Goal: Obtain resource: Obtain resource

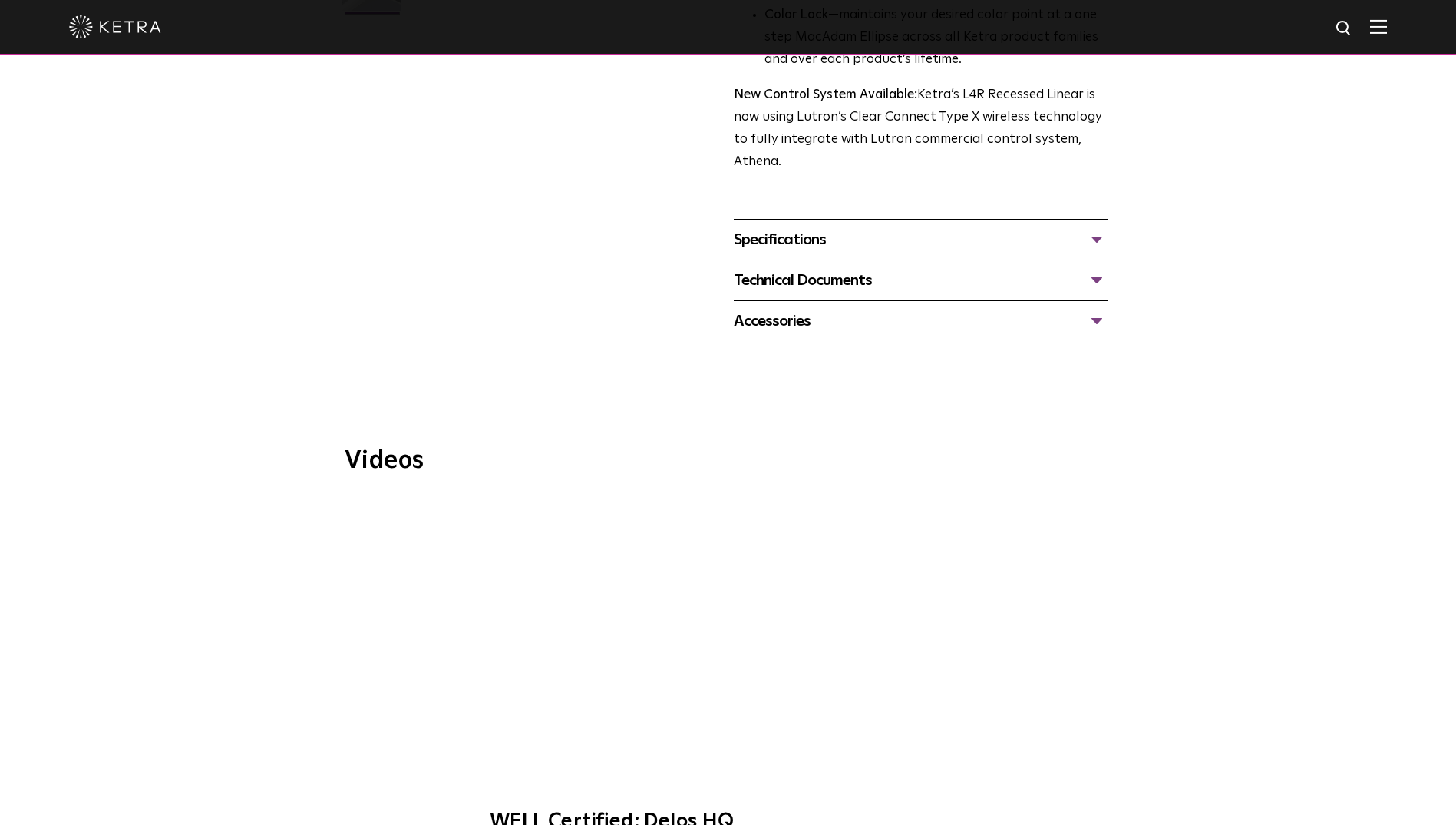
scroll to position [461, 0]
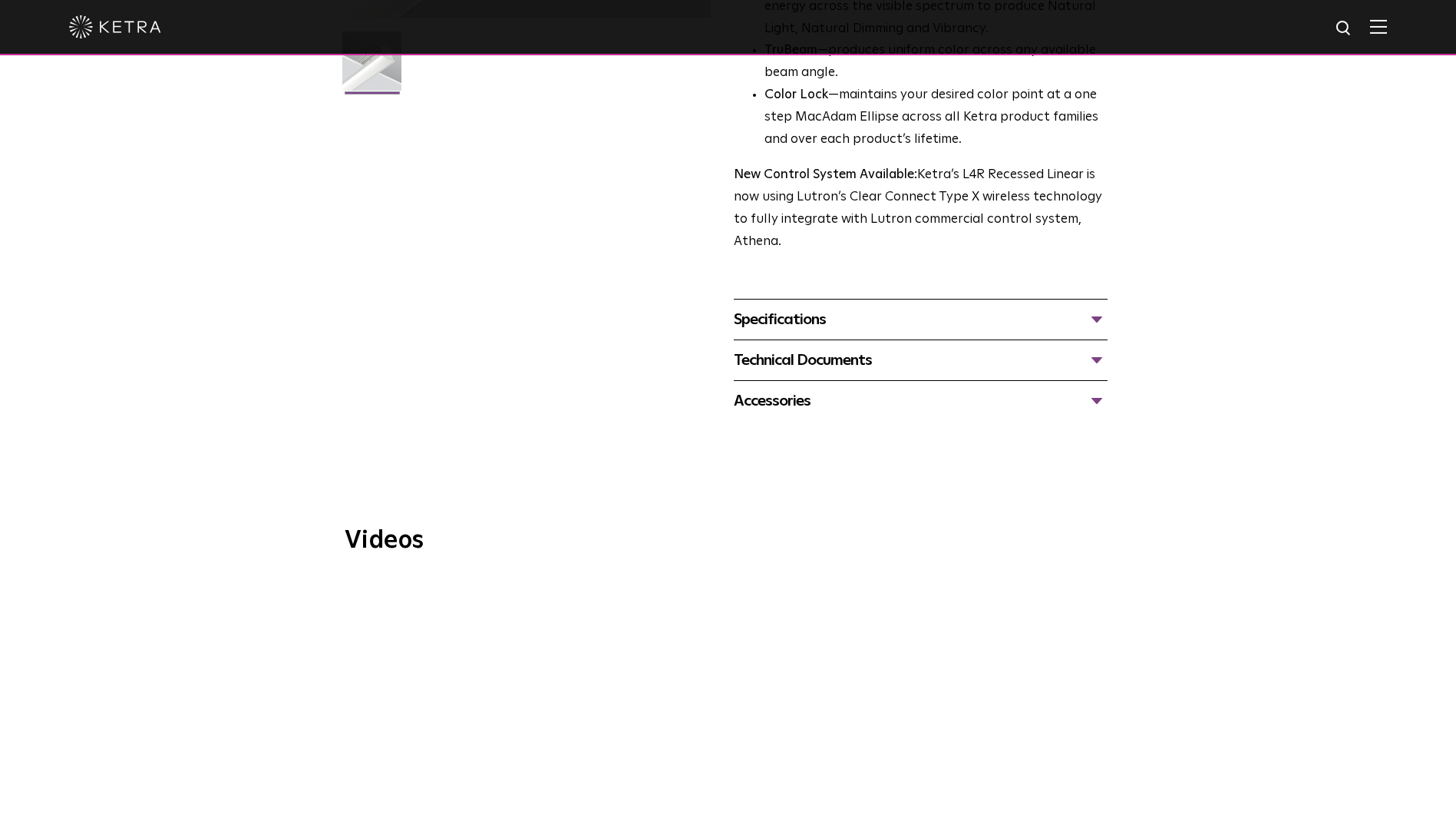
click at [826, 406] on div "Accessories" at bounding box center [920, 401] width 374 height 25
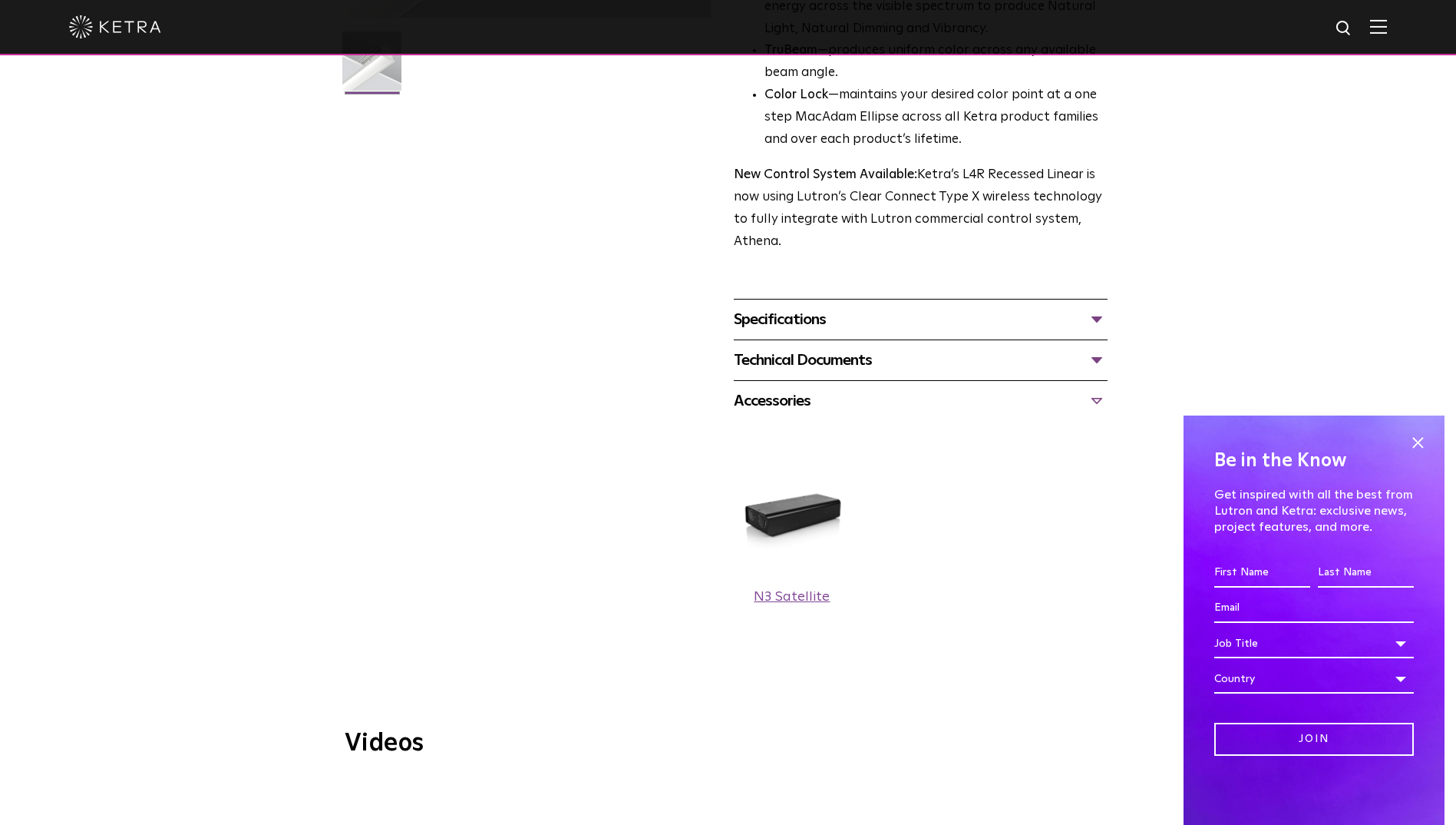
click at [787, 591] on label "N3 Satellite" at bounding box center [792, 597] width 76 height 14
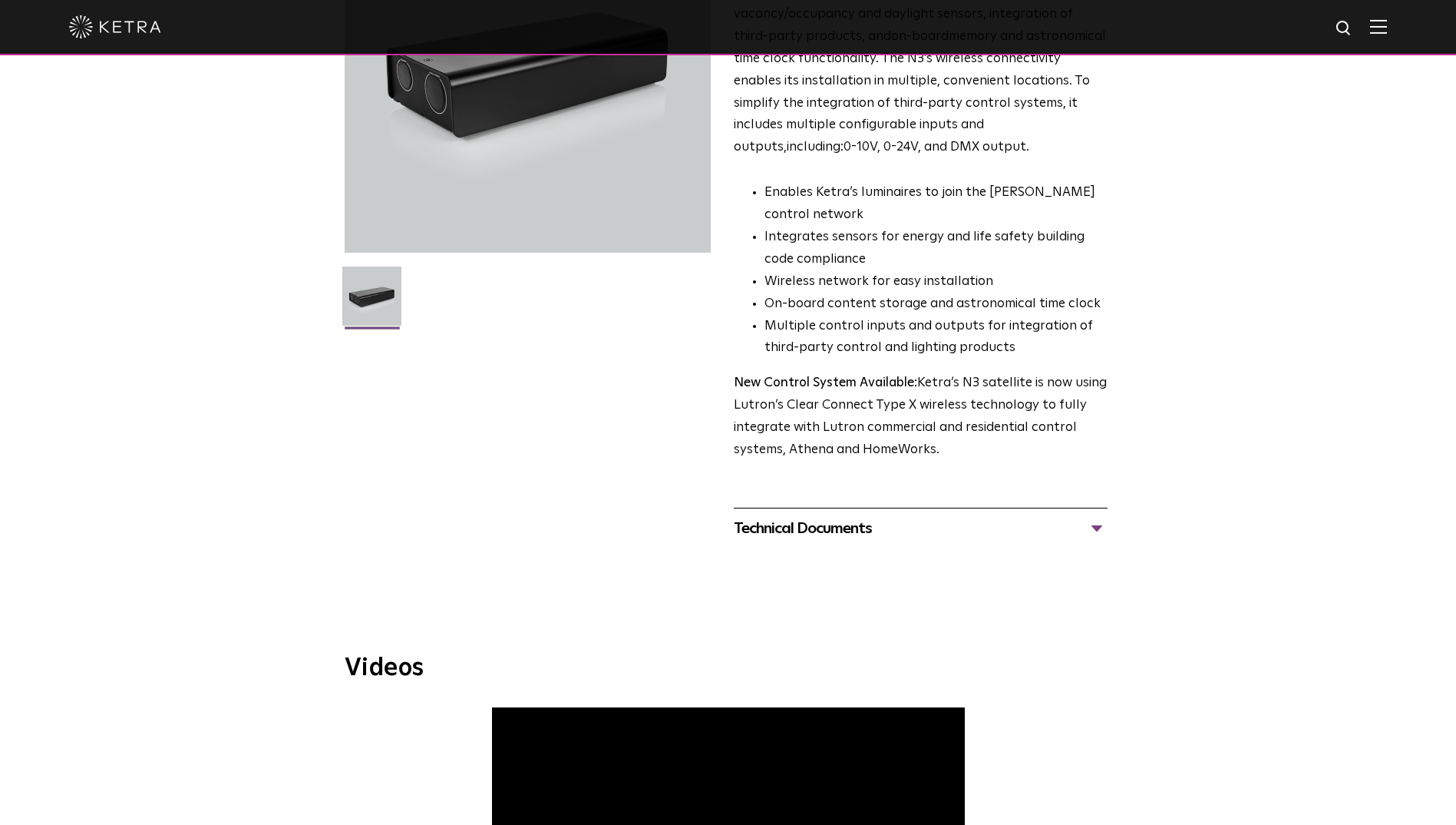
scroll to position [231, 0]
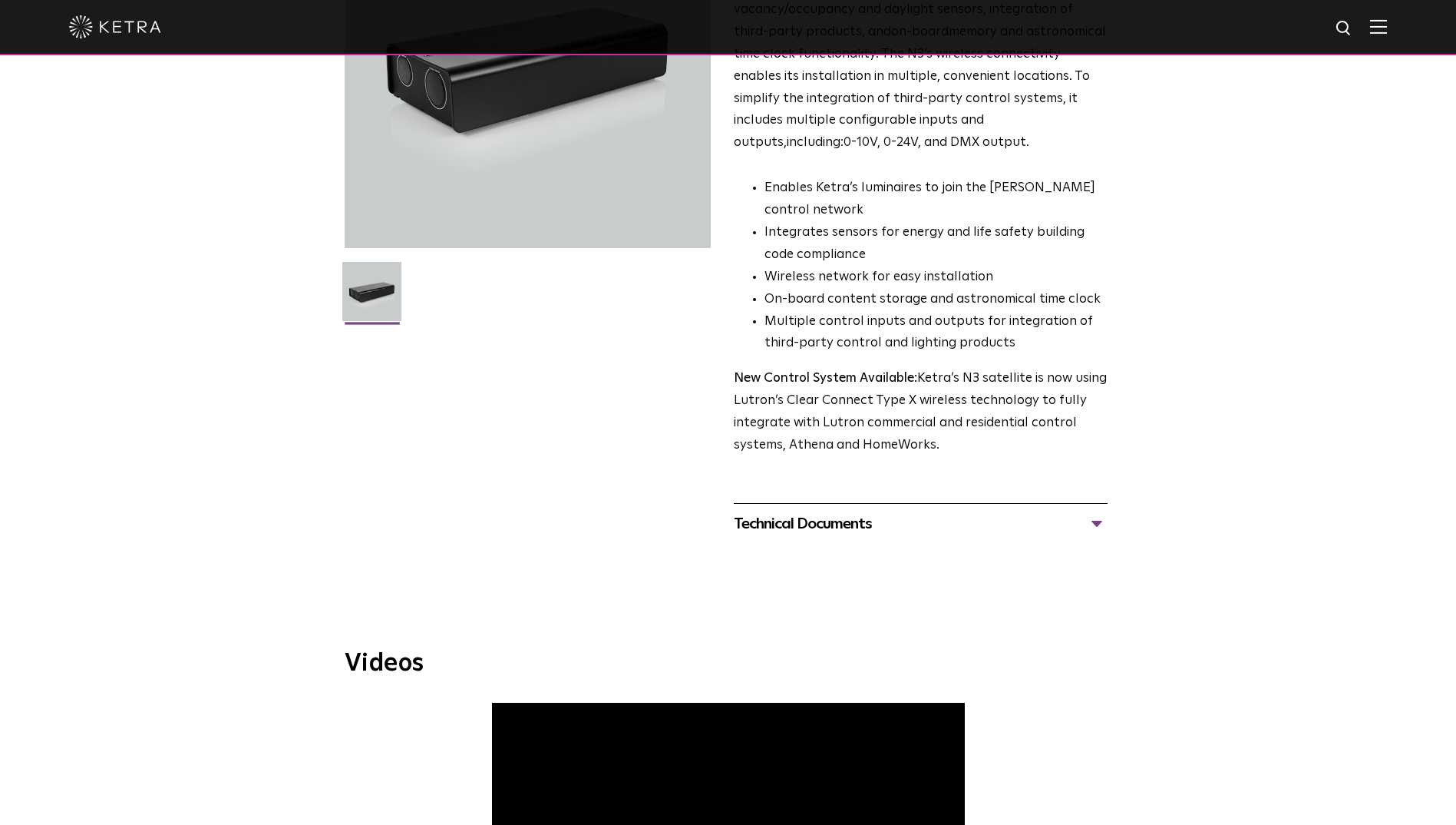
click at [1097, 521] on div "Technical Documents" at bounding box center [920, 524] width 374 height 25
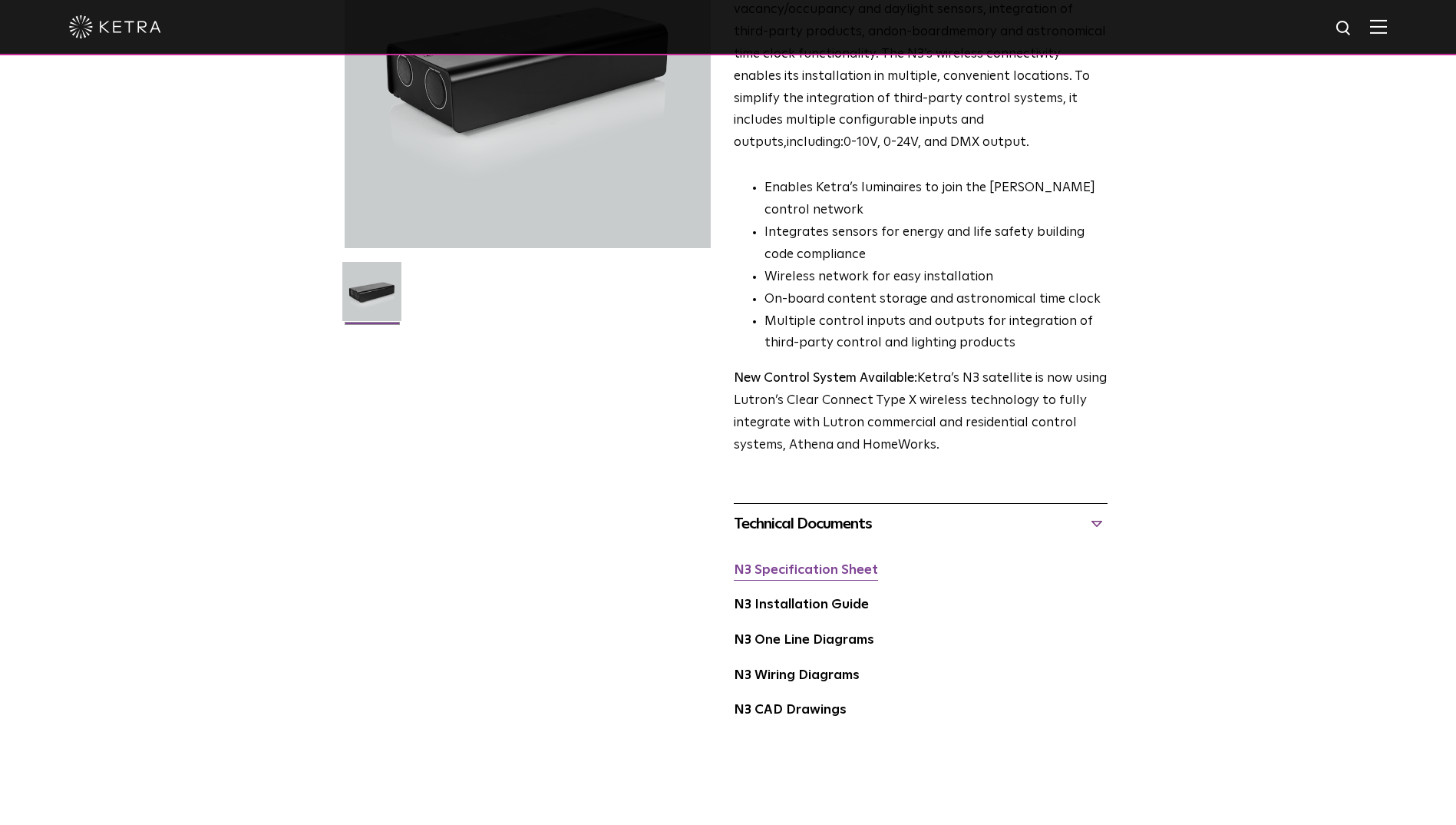
click at [799, 571] on link "N3 Specification Sheet" at bounding box center [805, 570] width 144 height 13
